Goal: Check status: Check status

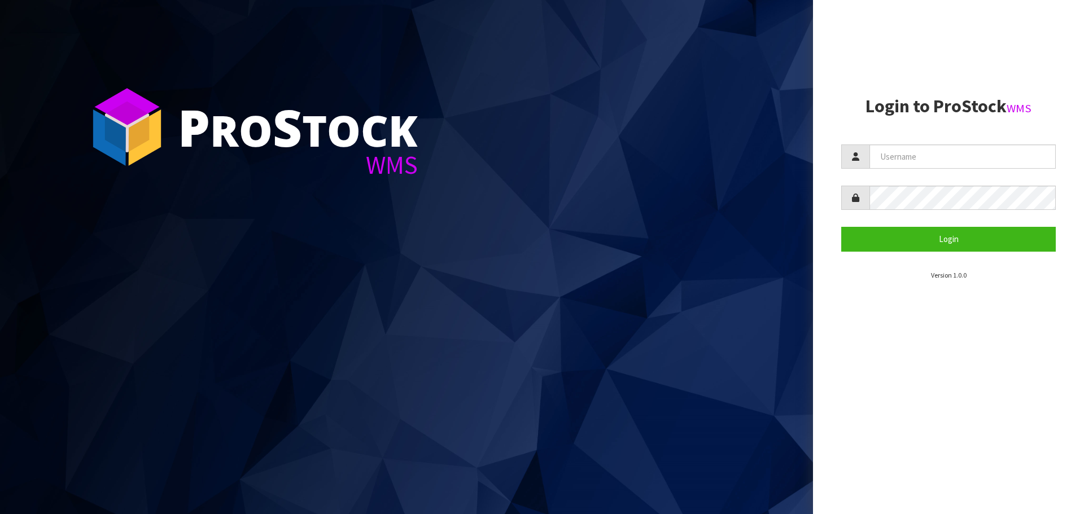
click at [892, 144] on section "Login to ProStock WMS Login Version 1.0.0" at bounding box center [948, 189] width 215 height 184
click at [900, 156] on input "text" at bounding box center [962, 157] width 186 height 24
type input "PACIFICBIOLOGICS"
click at [841, 227] on button "Login" at bounding box center [948, 239] width 215 height 24
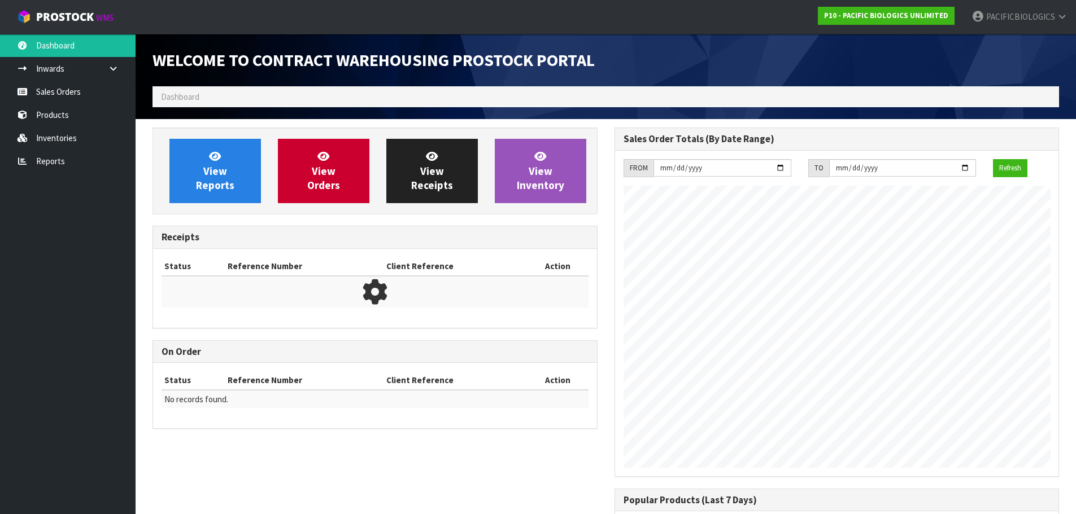
scroll to position [498, 461]
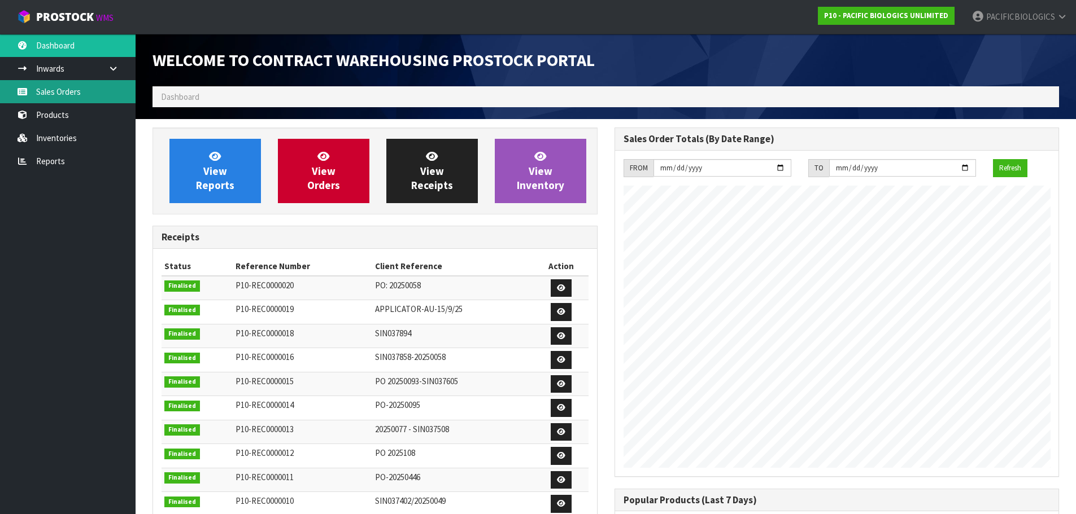
click at [68, 85] on link "Sales Orders" at bounding box center [67, 91] width 135 height 23
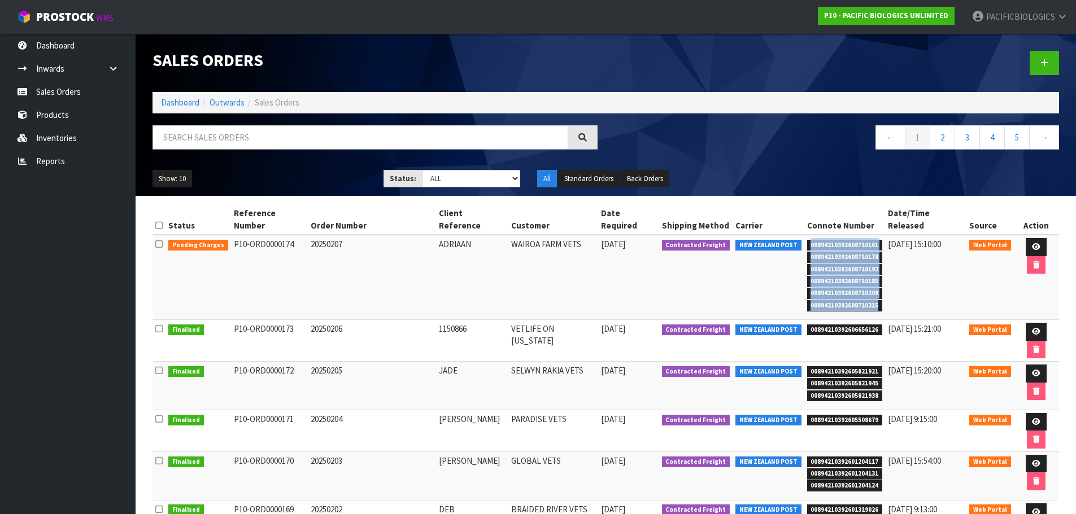
drag, startPoint x: 875, startPoint y: 292, endPoint x: 806, endPoint y: 232, distance: 91.6
click at [807, 238] on ul "00894210392608710161 00894210392608710178 00894210392608710192 0089421039260871…" at bounding box center [845, 274] width 76 height 73
copy ul "00894210392608710161 00894210392608710178 00894210392608710192 0089421039260871…"
